Goal: Navigation & Orientation: Find specific page/section

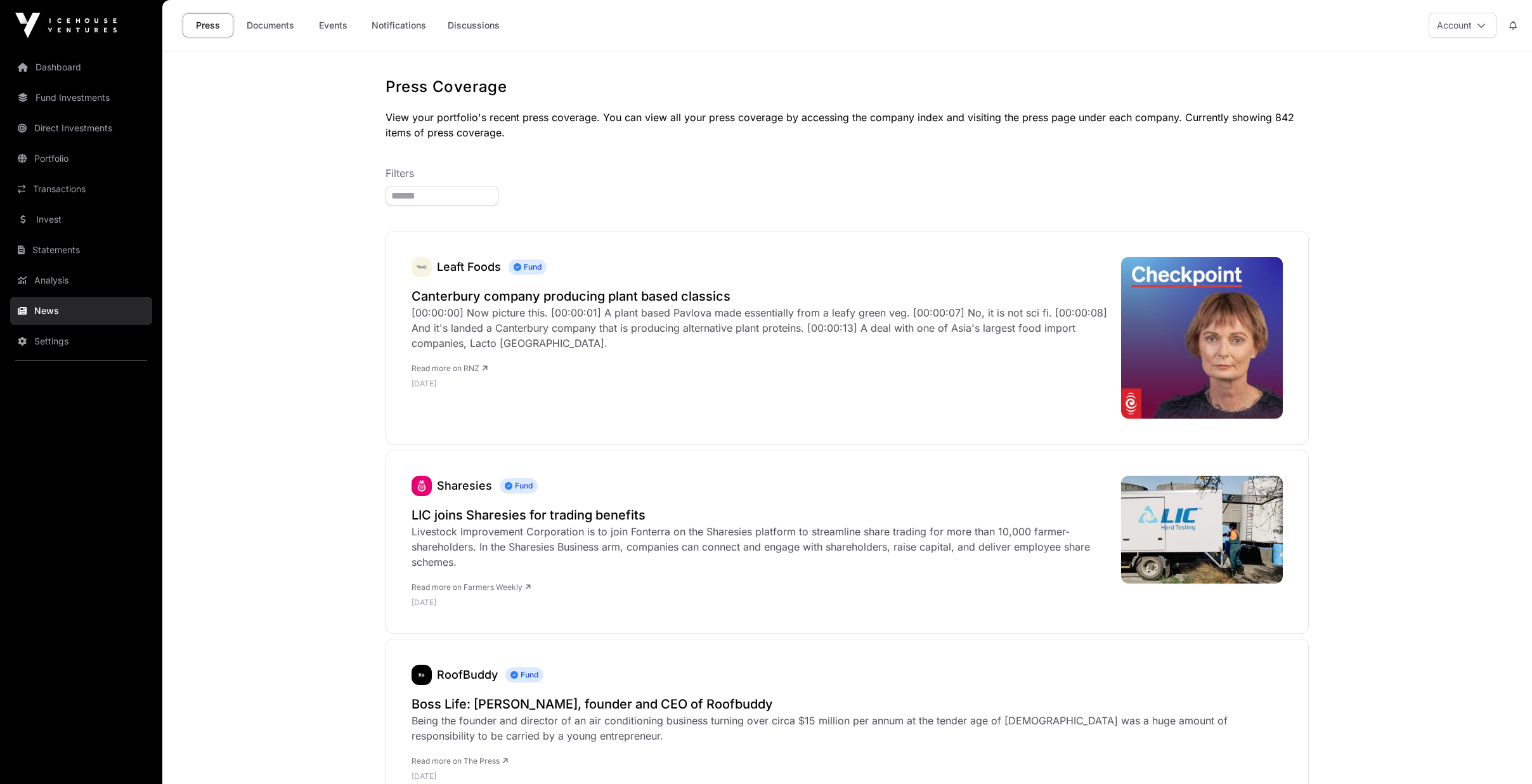
click at [89, 58] on link "Dashboard" at bounding box center [81, 67] width 142 height 28
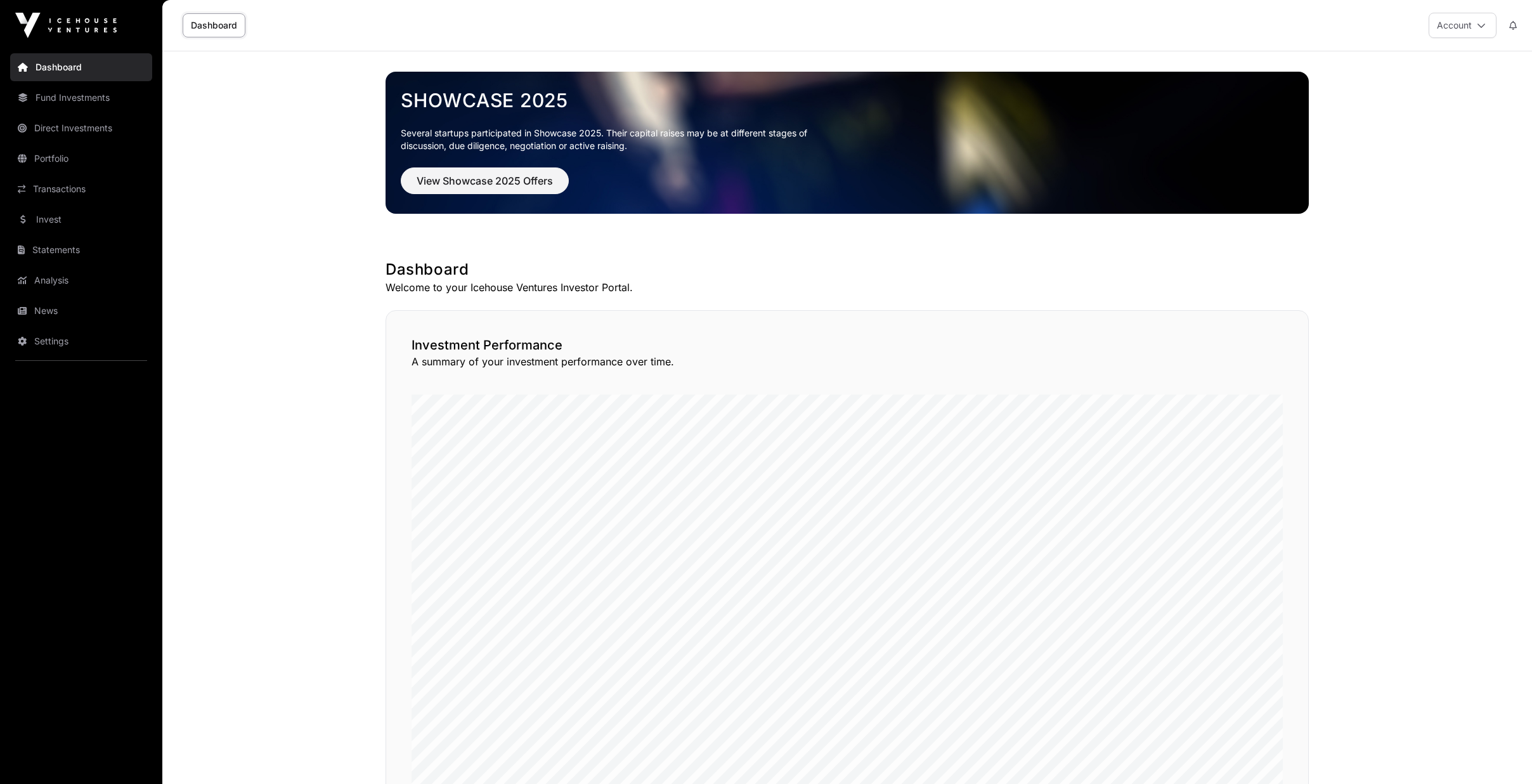
click at [37, 316] on link "News" at bounding box center [81, 311] width 142 height 28
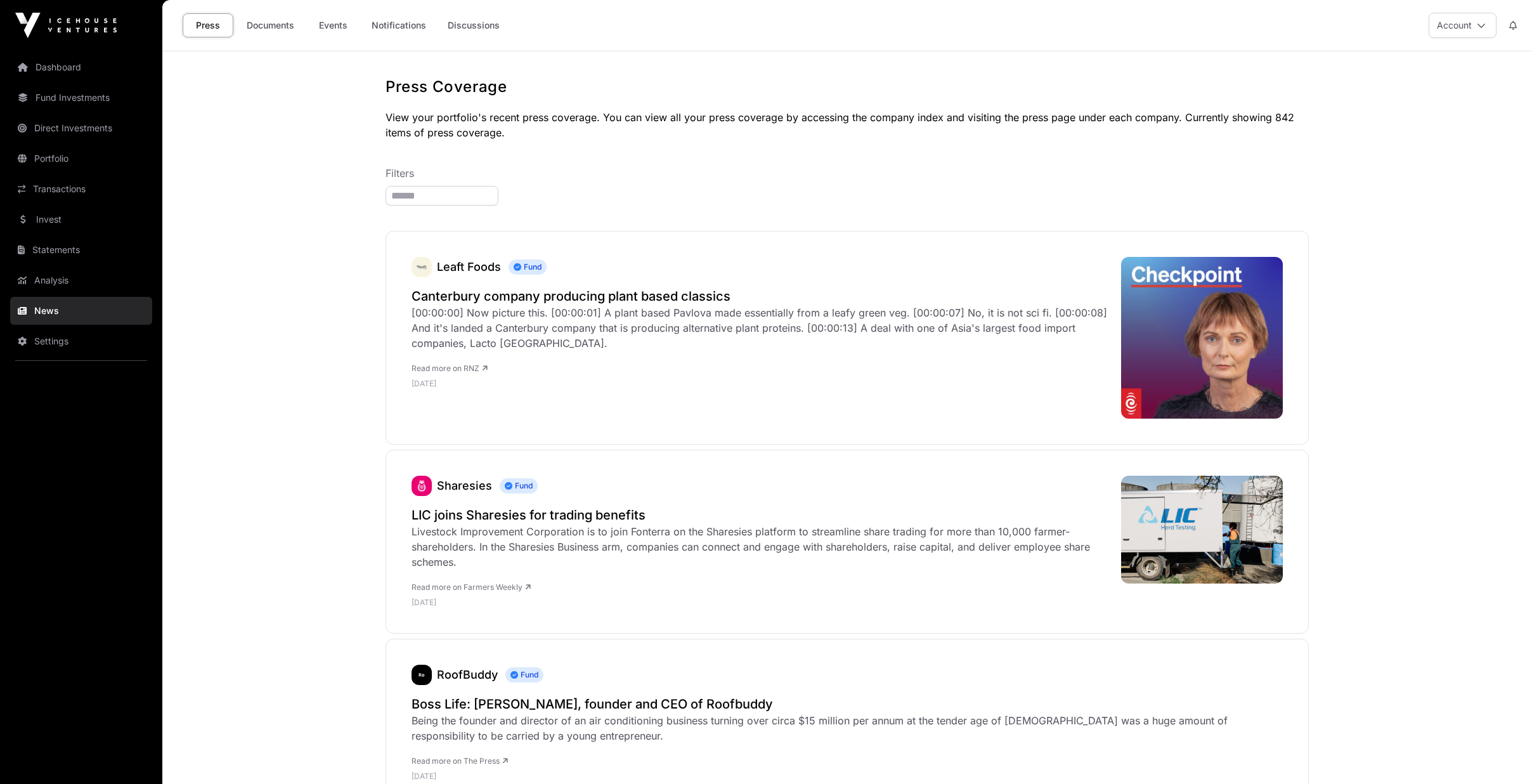
click at [332, 30] on link "Events" at bounding box center [333, 25] width 51 height 24
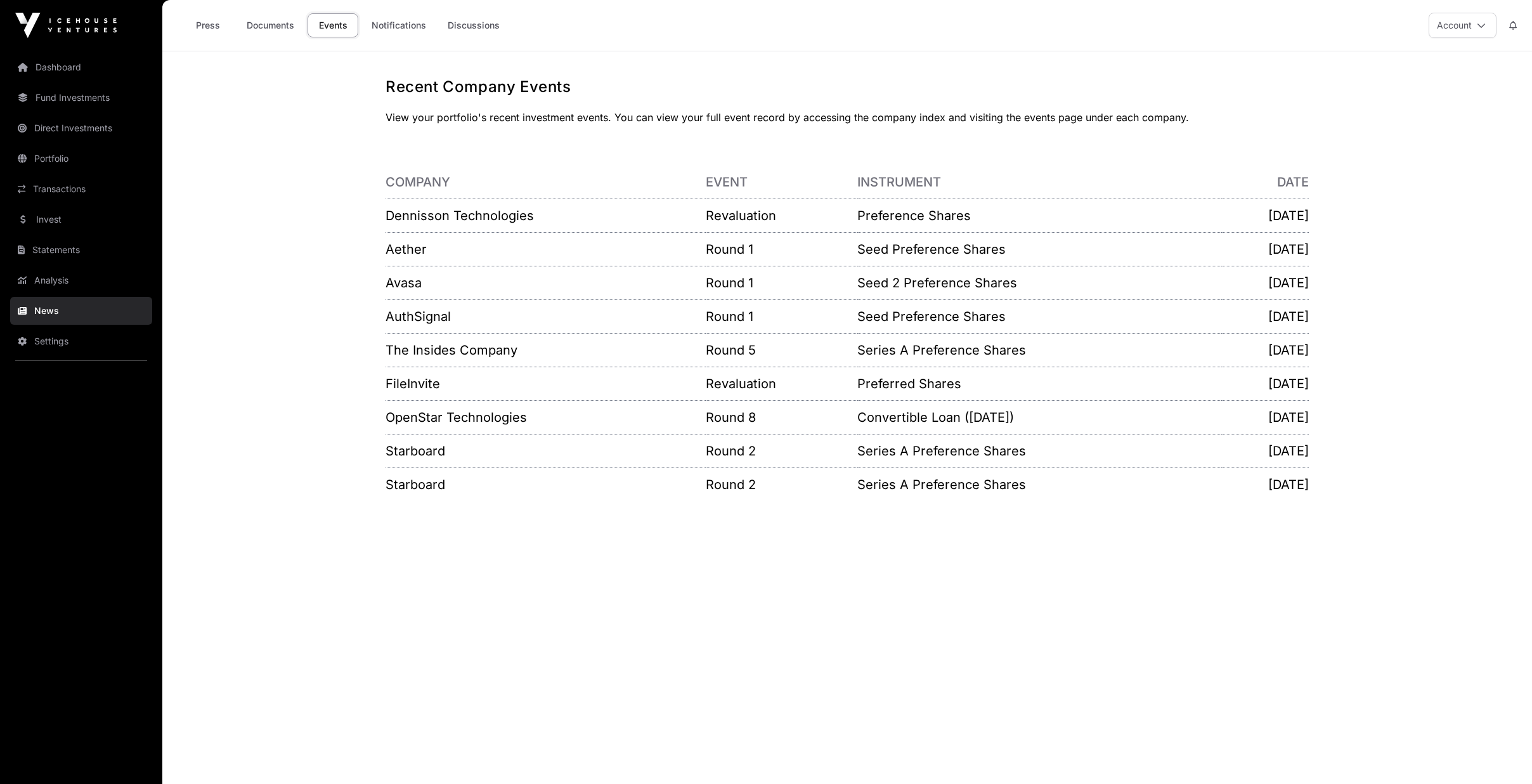
click at [71, 190] on link "Transactions" at bounding box center [81, 188] width 142 height 28
